Goal: Information Seeking & Learning: Learn about a topic

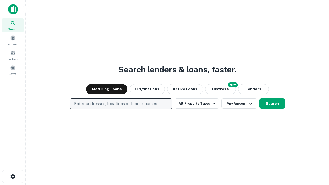
click at [121, 104] on p "Enter addresses, locations or lender names" at bounding box center [115, 104] width 83 height 6
type input "**********"
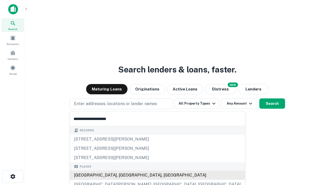
click at [123, 175] on div "Santa Monica, CA, USA" at bounding box center [157, 175] width 175 height 9
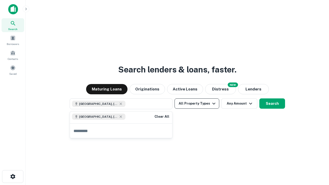
click at [197, 104] on button "All Property Types" at bounding box center [197, 103] width 45 height 10
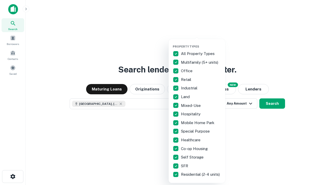
click at [201, 43] on button "button" at bounding box center [201, 43] width 57 height 0
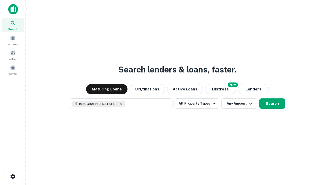
scroll to position [8, 0]
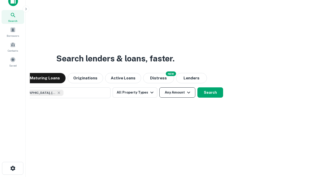
click at [159, 87] on button "Any Amount" at bounding box center [177, 92] width 36 height 10
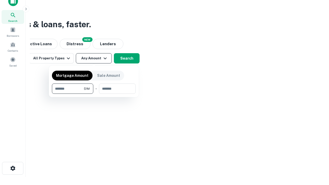
type input "*******"
click at [94, 94] on button "button" at bounding box center [94, 94] width 84 height 0
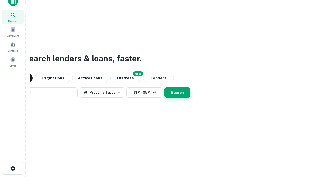
click at [165, 87] on button "Search" at bounding box center [178, 92] width 26 height 10
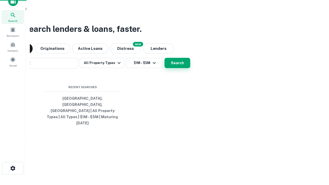
scroll to position [14, 146]
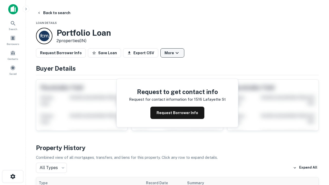
click at [172, 53] on button "More" at bounding box center [172, 52] width 24 height 9
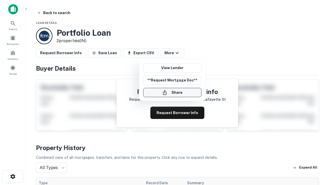
click at [172, 93] on button "Share" at bounding box center [172, 92] width 58 height 9
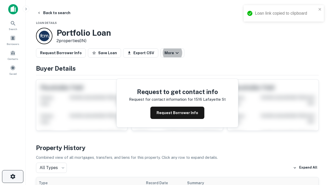
click at [13, 177] on icon "button" at bounding box center [13, 177] width 6 height 6
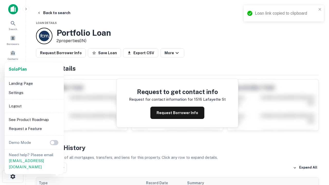
click at [34, 106] on li "Logout" at bounding box center [34, 106] width 55 height 9
